Goal: Information Seeking & Learning: Learn about a topic

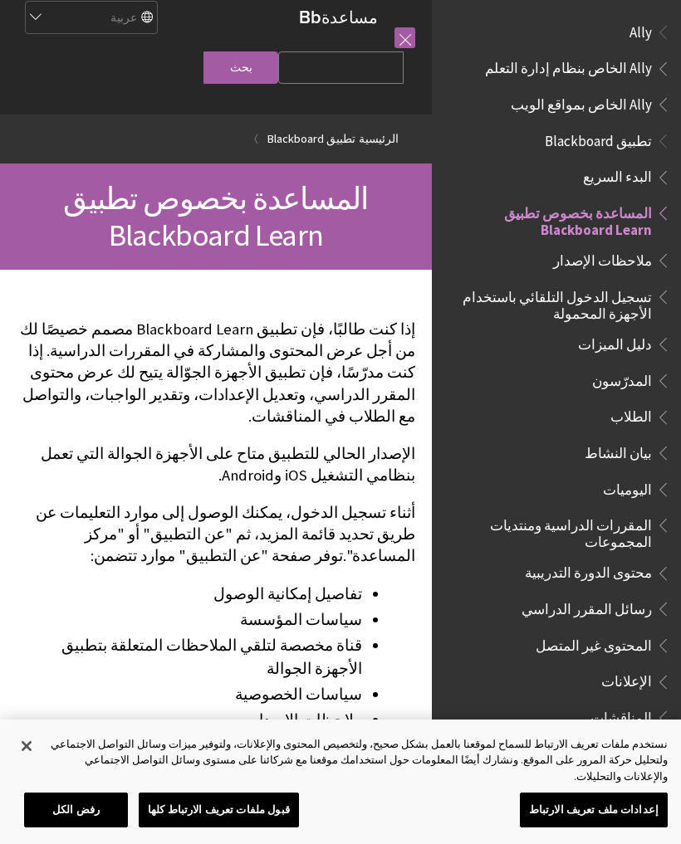
scroll to position [17, 0]
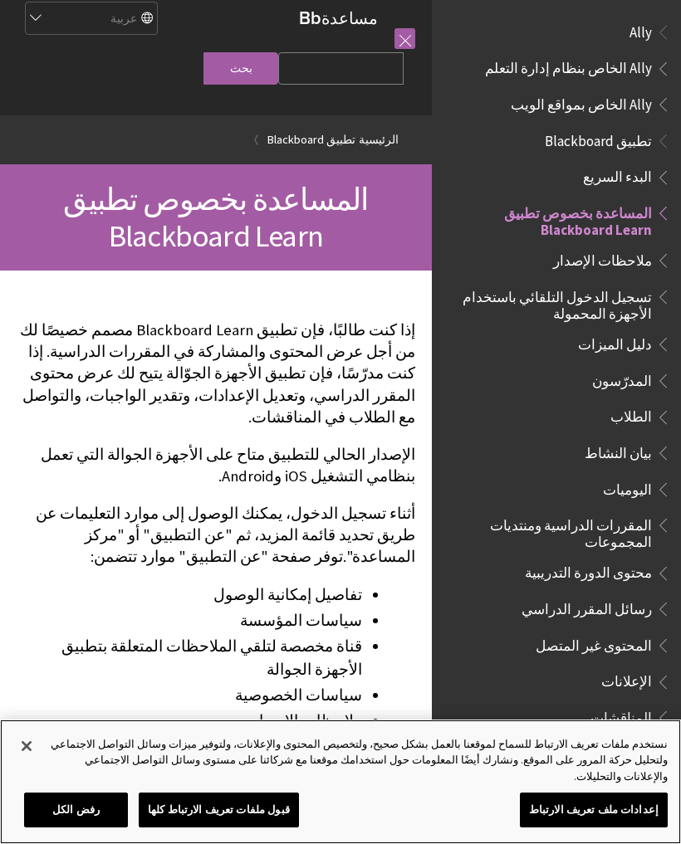
click at [20, 764] on button "إغلاق" at bounding box center [26, 746] width 37 height 37
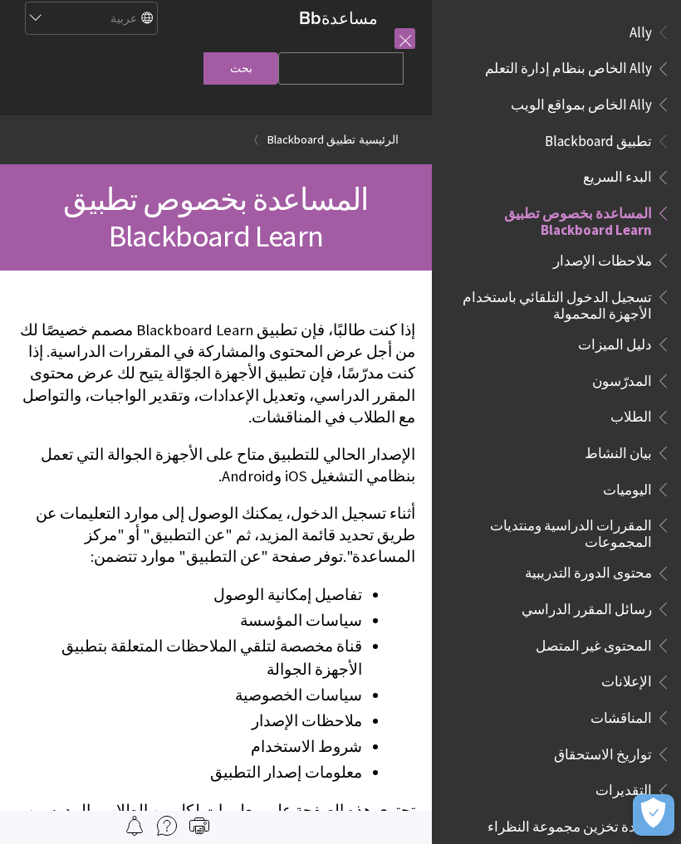
scroll to position [0, 0]
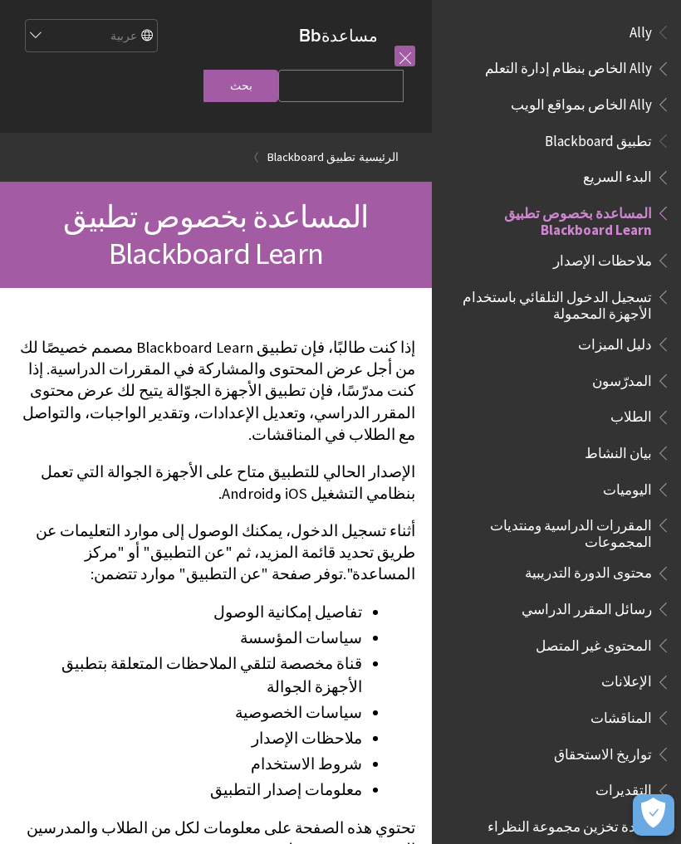
click at [614, 283] on span "تسجيل الدخول التلقائي باستخدام الأجهزة المحمولة" at bounding box center [551, 302] width 200 height 39
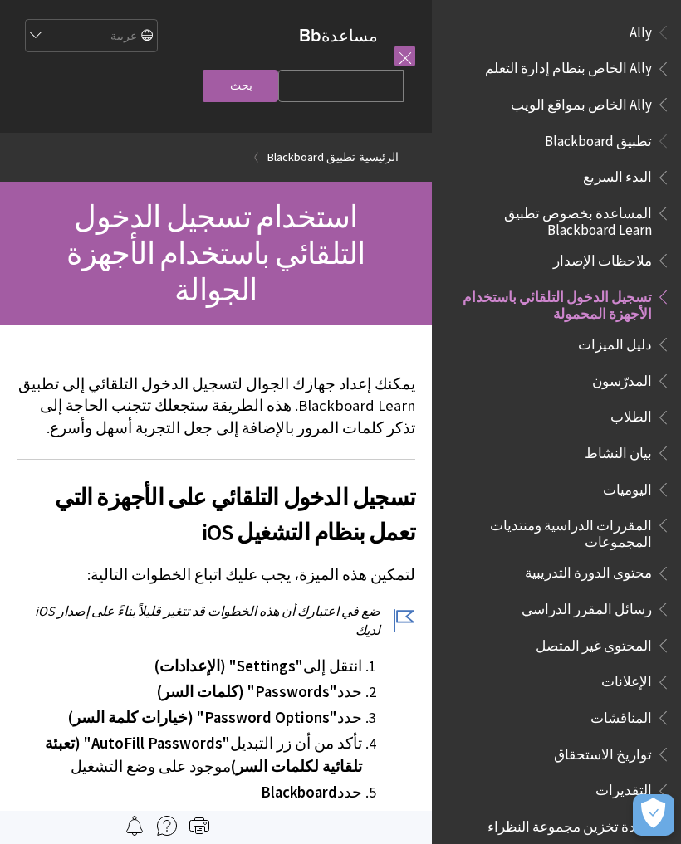
scroll to position [254, 0]
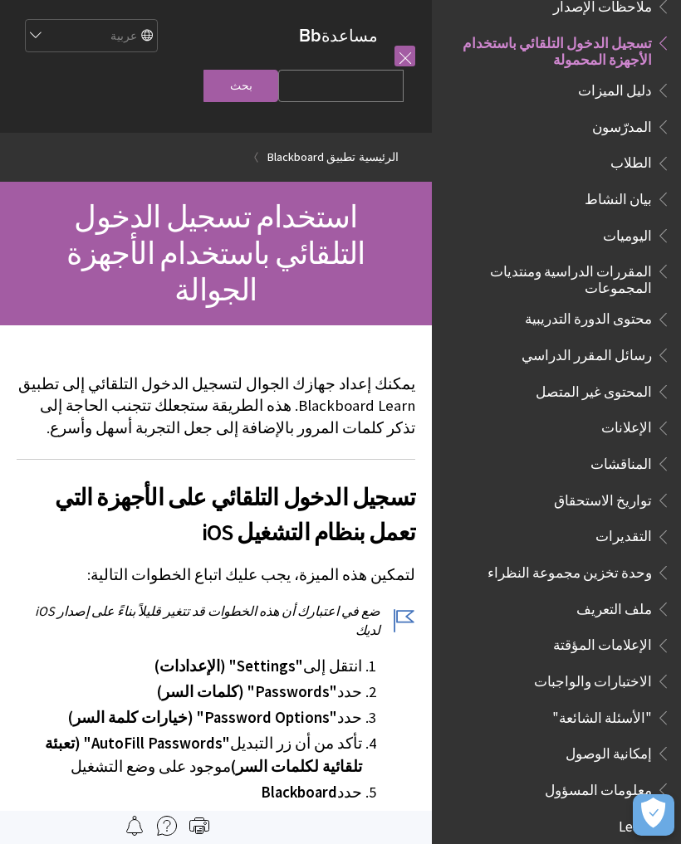
click at [640, 165] on span "الطلاب" at bounding box center [630, 160] width 41 height 22
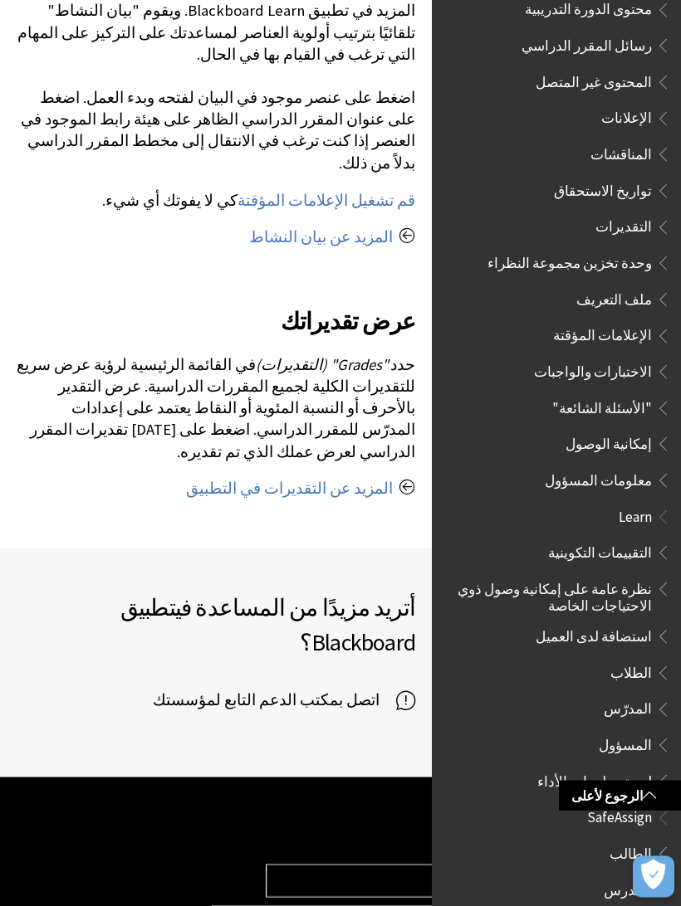
scroll to position [1829, 0]
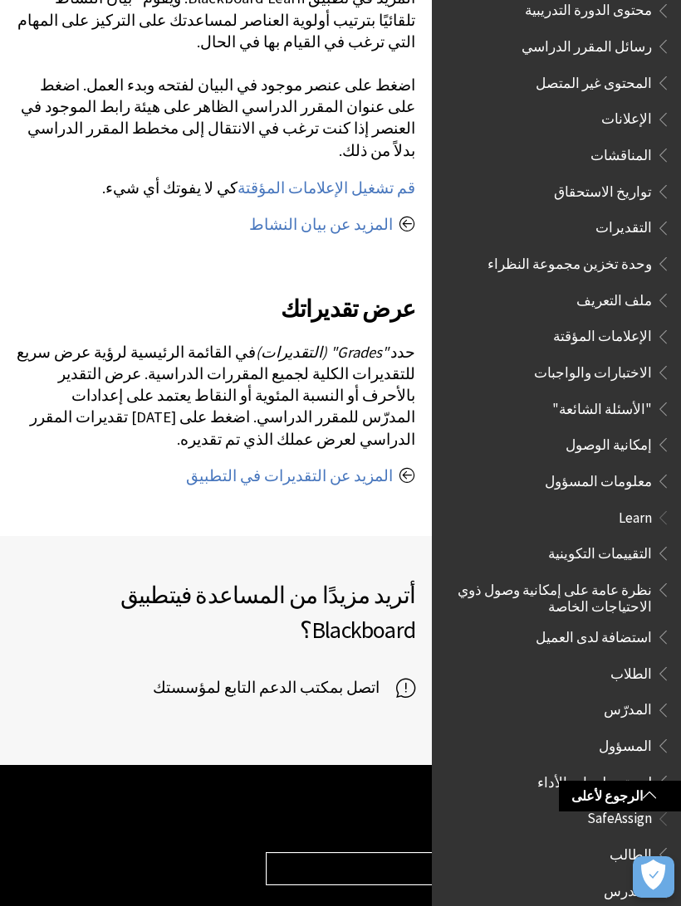
click at [656, 660] on span "Book outline for Blackboard Learn Help" at bounding box center [659, 670] width 17 height 21
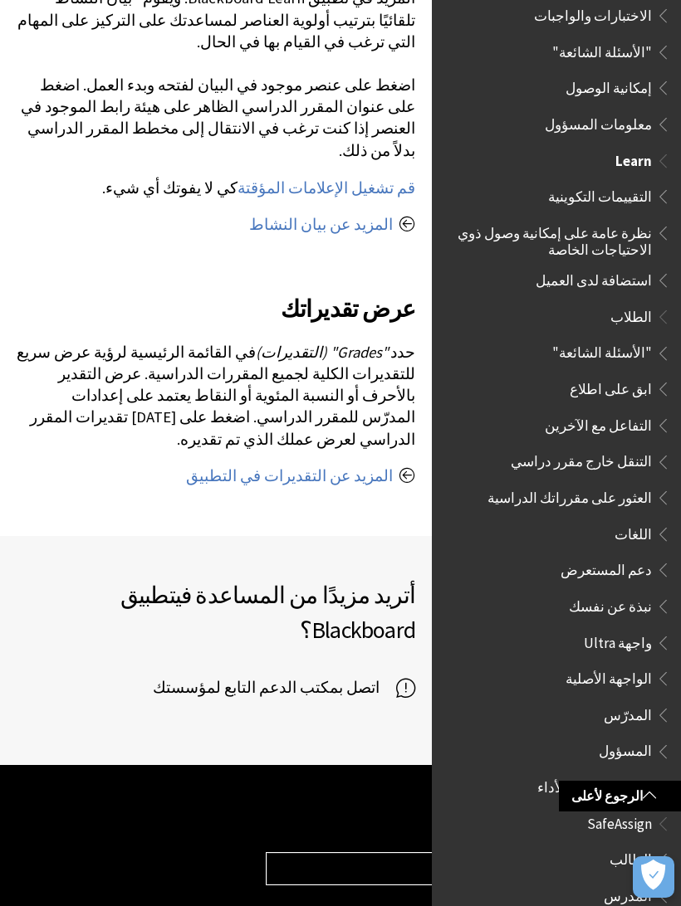
scroll to position [1975, 0]
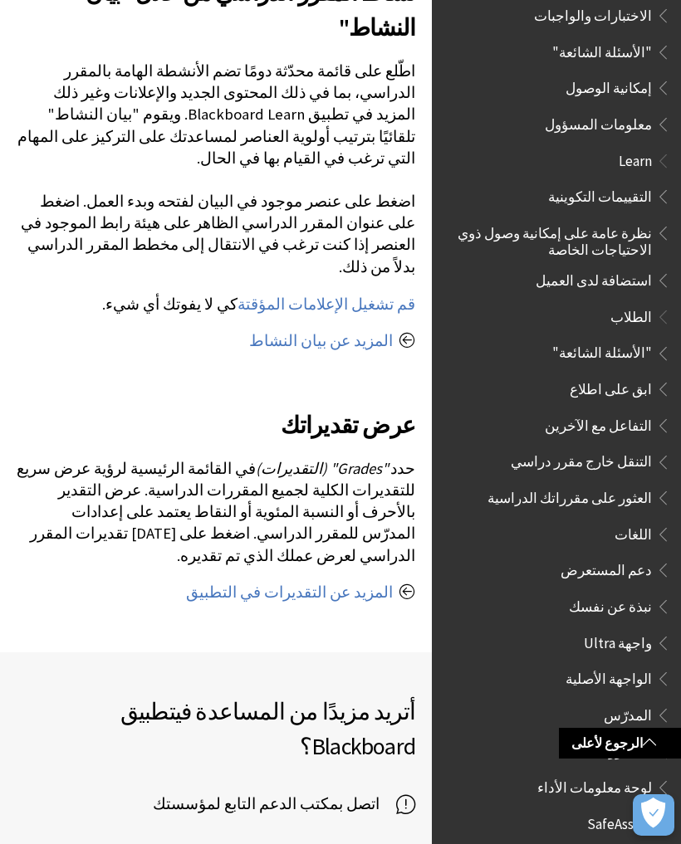
select select "/ar-sa/Blackboard_App"
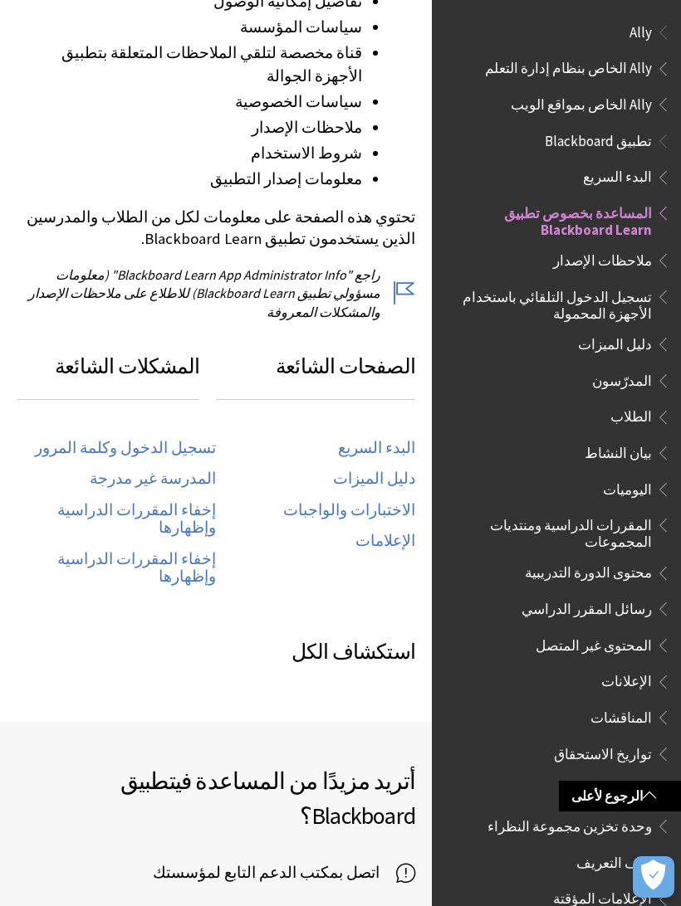
scroll to position [612, 0]
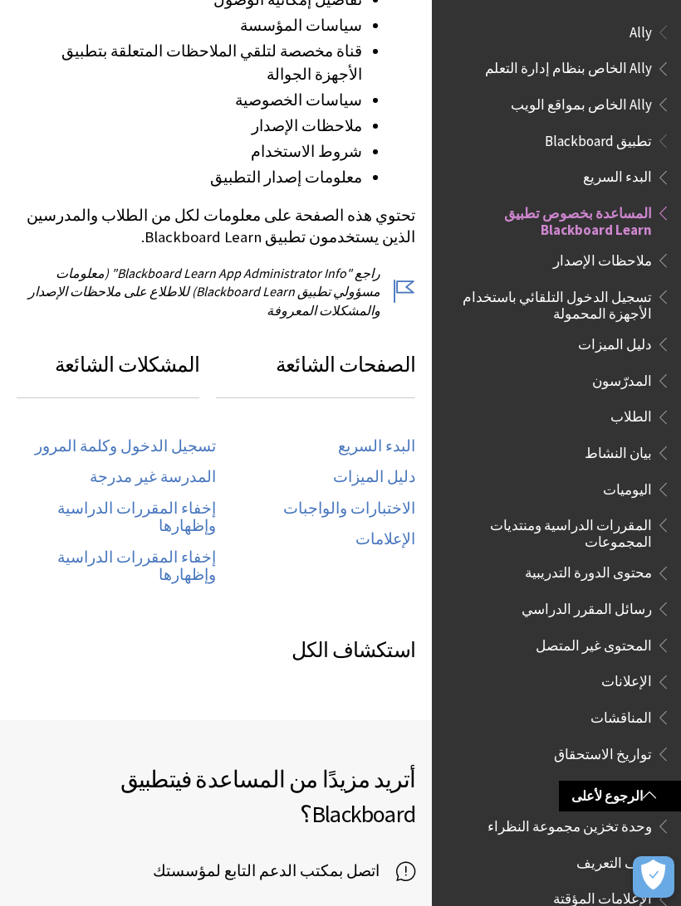
click at [190, 437] on link "تسجيل الدخول وكلمة المرور" at bounding box center [125, 446] width 181 height 19
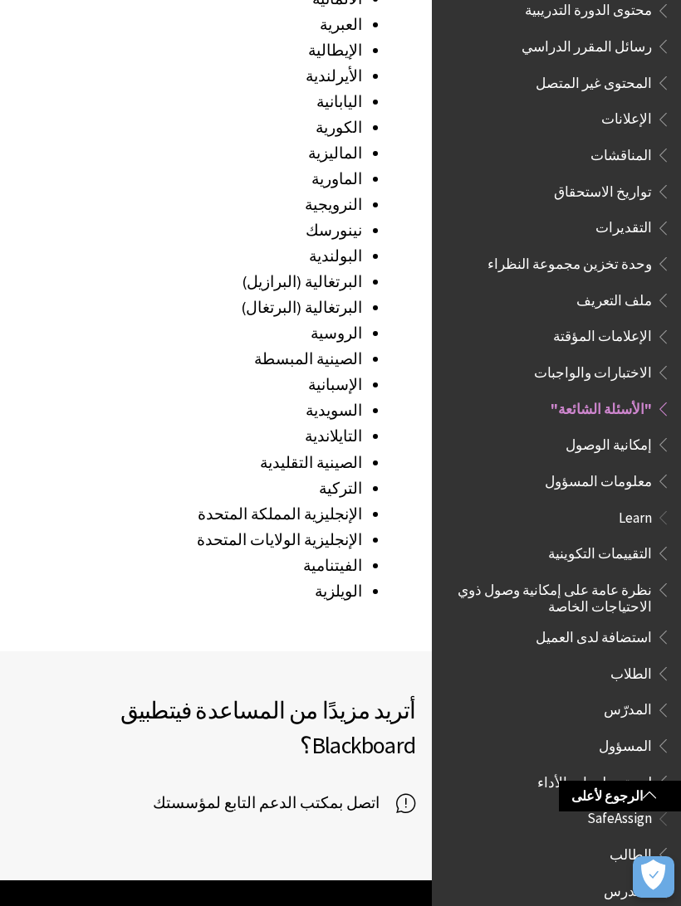
scroll to position [2333, 0]
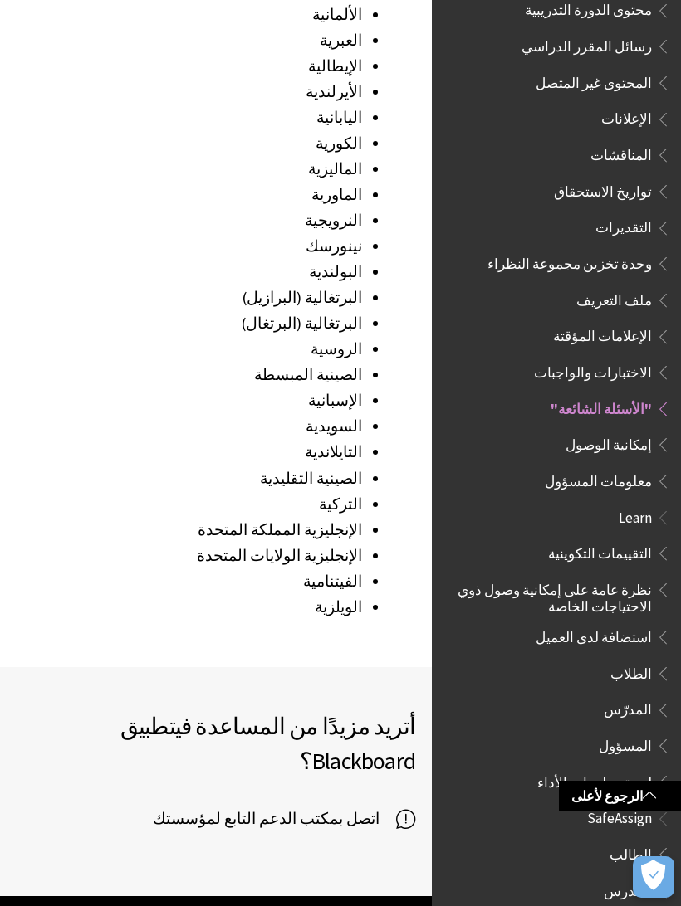
click at [402, 807] on icon at bounding box center [405, 819] width 19 height 25
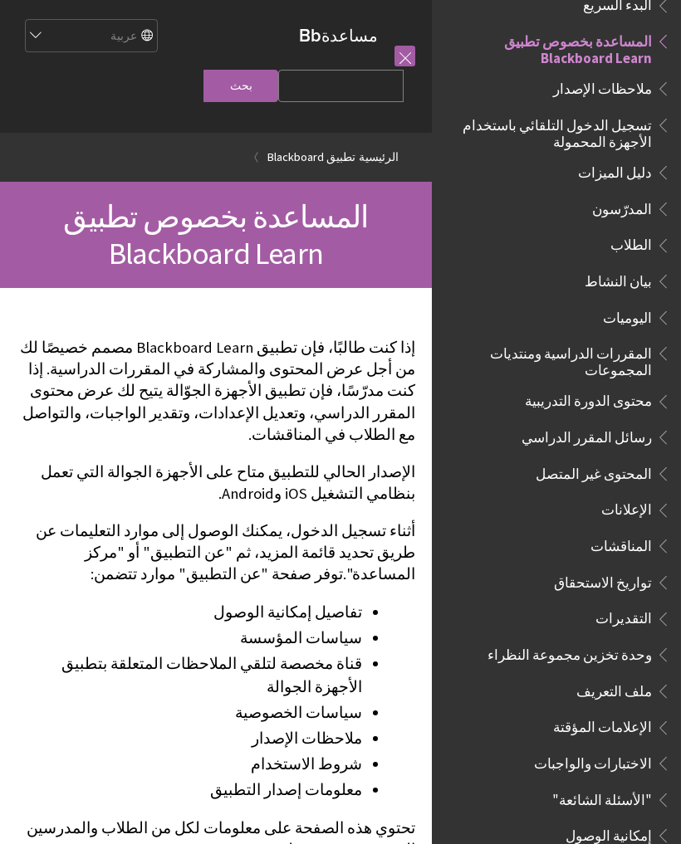
click at [81, 53] on select "English عربية Català Cymraeg Deutsch Español Suomi Français עברית Italiano 日本語 …" at bounding box center [90, 36] width 133 height 33
